Goal: Task Accomplishment & Management: Manage account settings

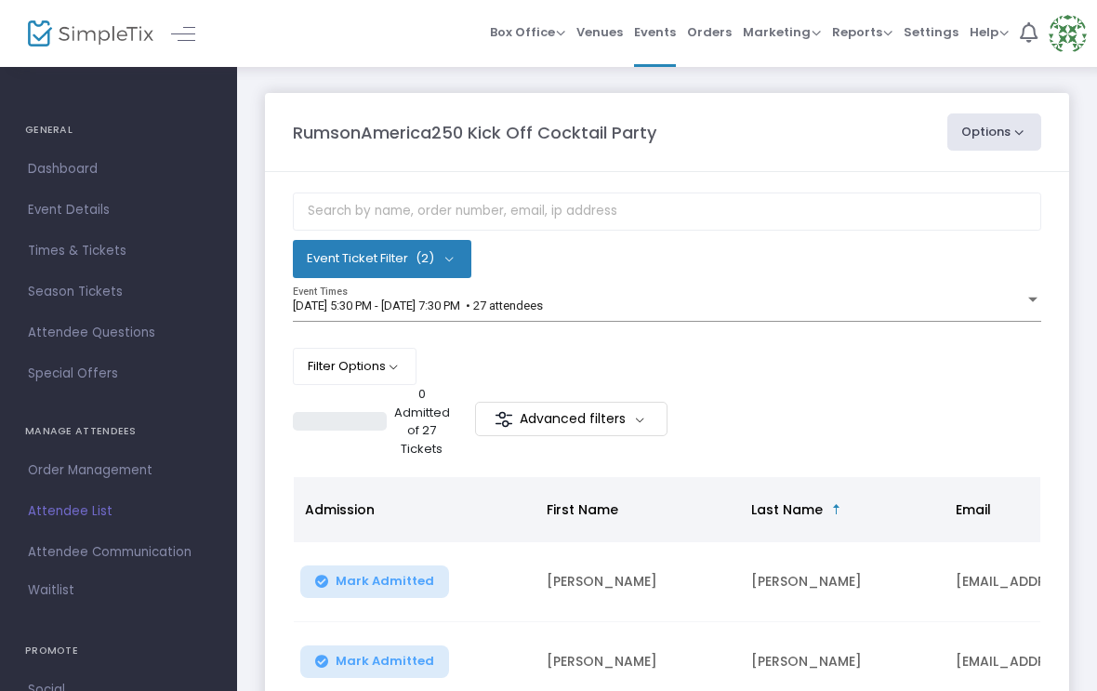
click at [51, 501] on span "Attendee List" at bounding box center [118, 511] width 181 height 24
click at [1059, 35] on img at bounding box center [1068, 34] width 38 height 38
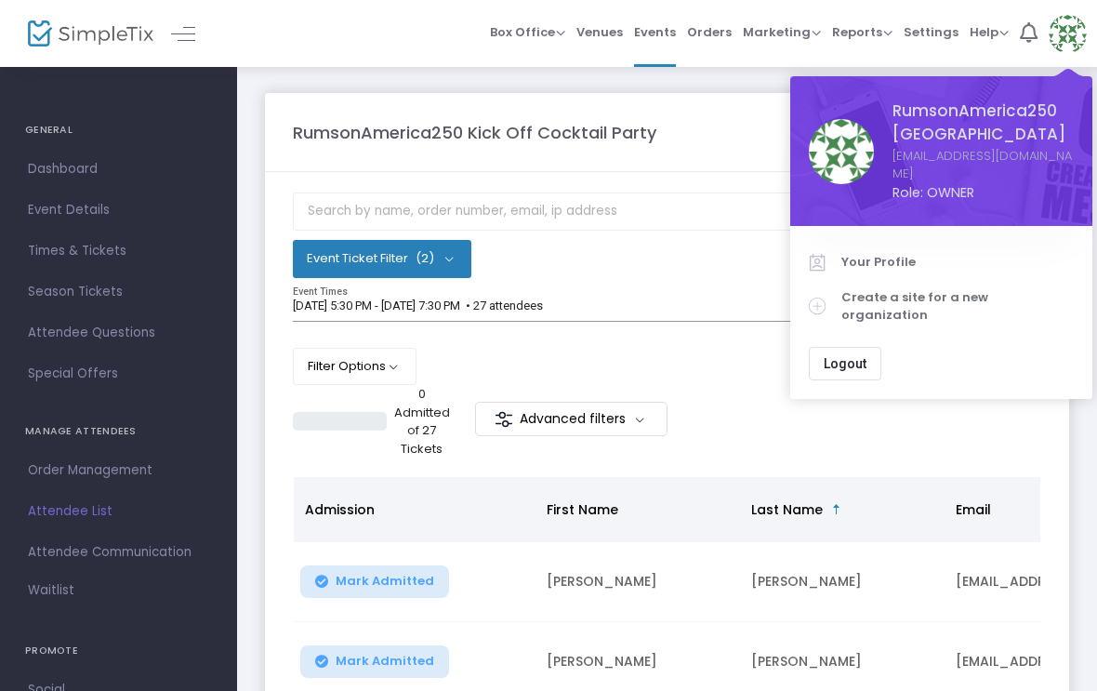
click at [846, 356] on span "Logout" at bounding box center [845, 363] width 43 height 15
